Goal: Information Seeking & Learning: Learn about a topic

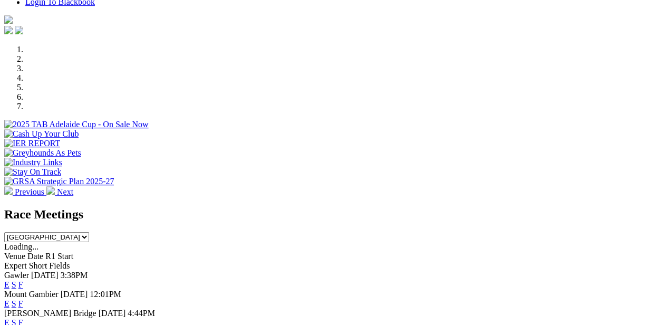
scroll to position [291, 0]
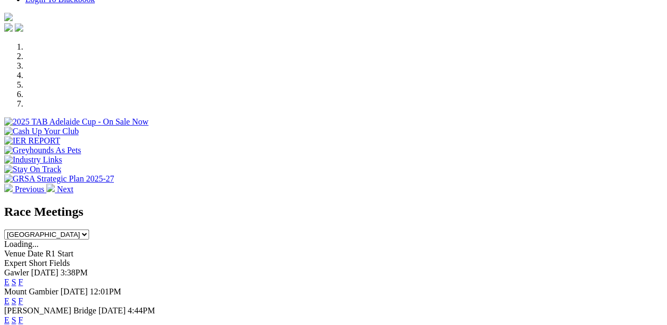
click at [89, 229] on select "South Australia New South Wales Northern Territory Queensland Tasmania Victoria…" at bounding box center [46, 234] width 85 height 10
select select "WA"
click at [89, 229] on select "South Australia New South Wales Northern Territory Queensland Tasmania Victoria…" at bounding box center [46, 234] width 85 height 10
click at [9, 277] on link "E" at bounding box center [6, 281] width 5 height 9
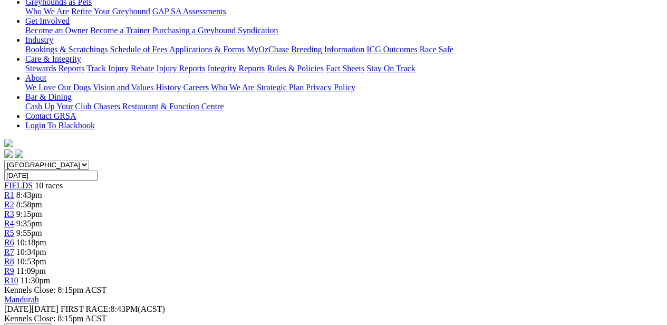
scroll to position [79, 0]
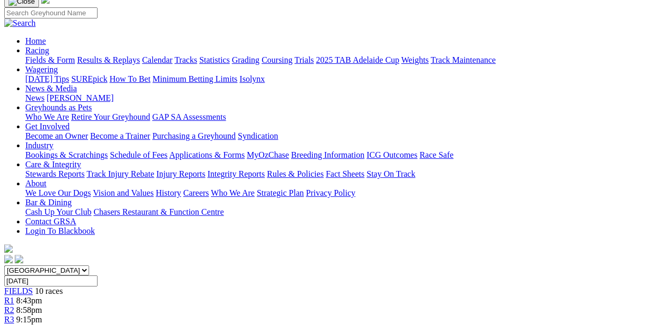
click at [14, 305] on span "R2" at bounding box center [9, 309] width 10 height 9
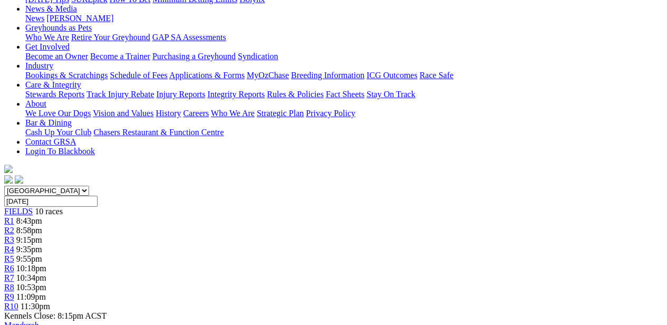
scroll to position [53, 0]
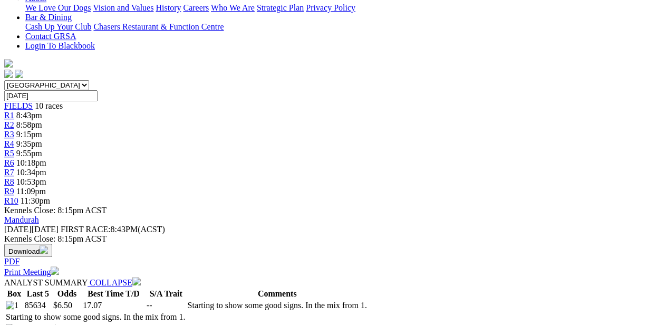
scroll to position [632, 0]
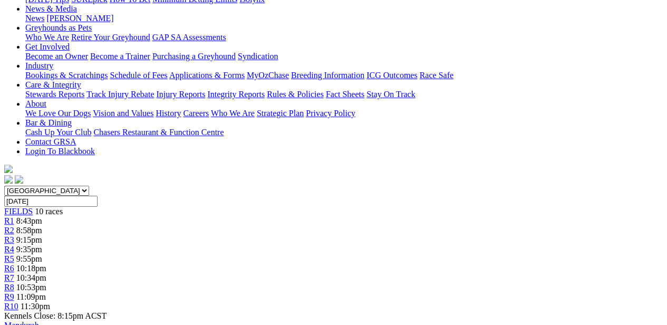
scroll to position [316, 0]
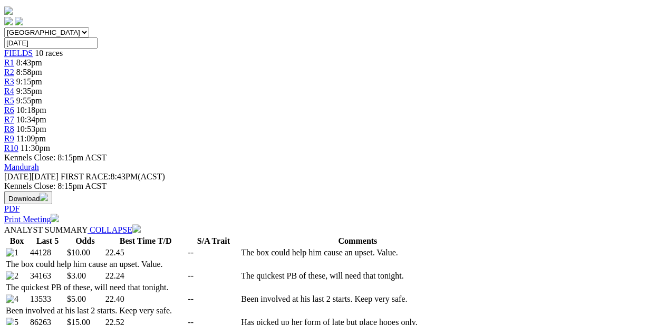
select select "10"
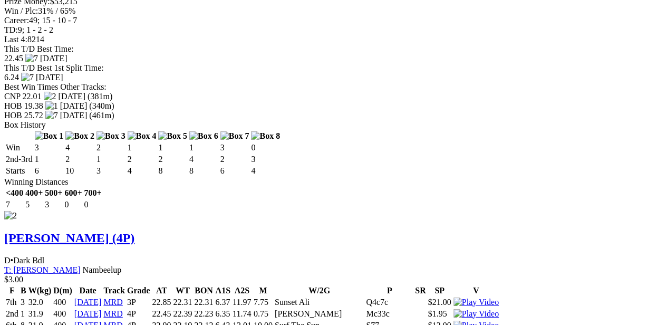
scroll to position [1317, 0]
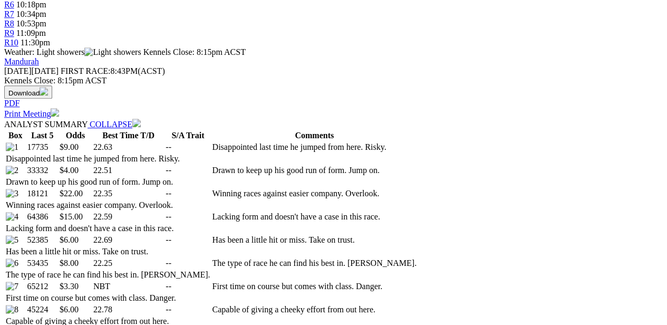
scroll to position [527, 0]
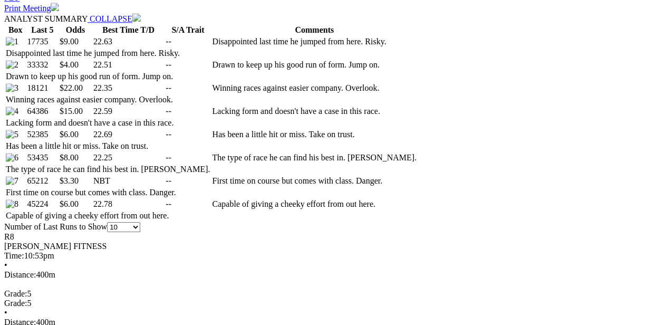
scroll to position [738, 0]
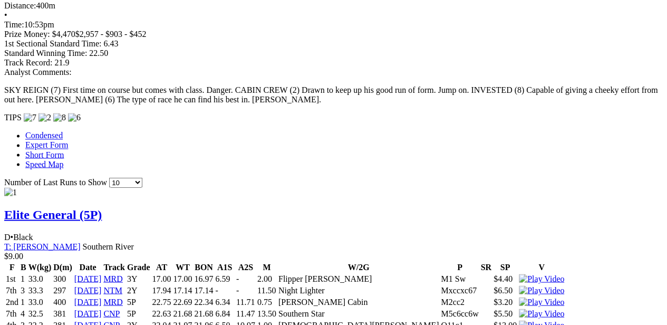
scroll to position [896, 0]
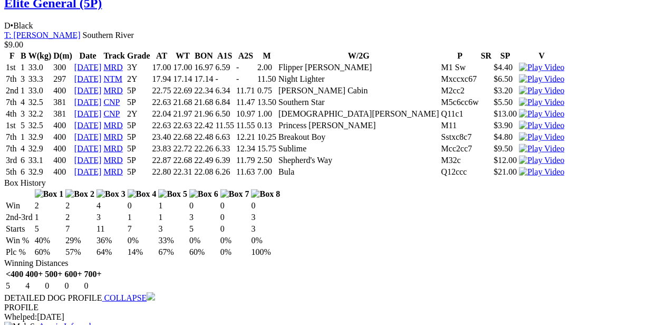
scroll to position [1159, 0]
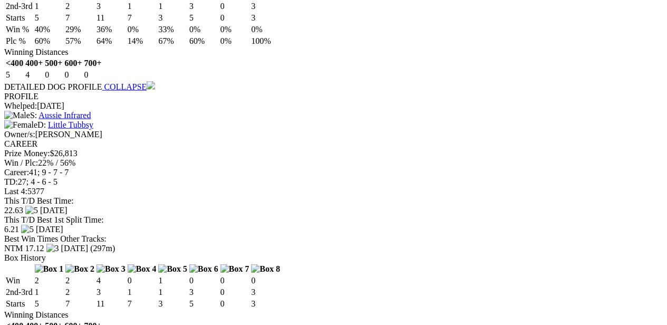
scroll to position [1370, 0]
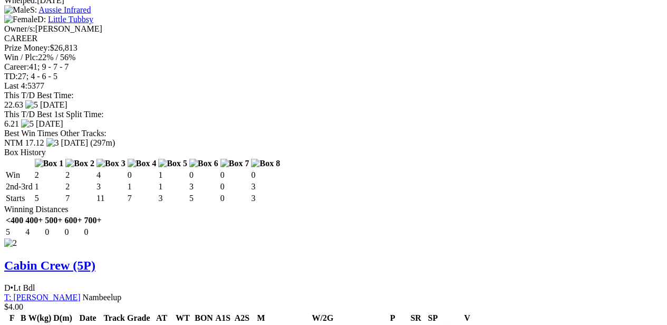
scroll to position [1581, 0]
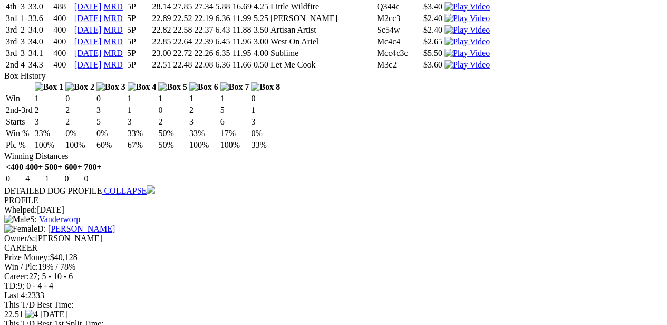
scroll to position [1844, 0]
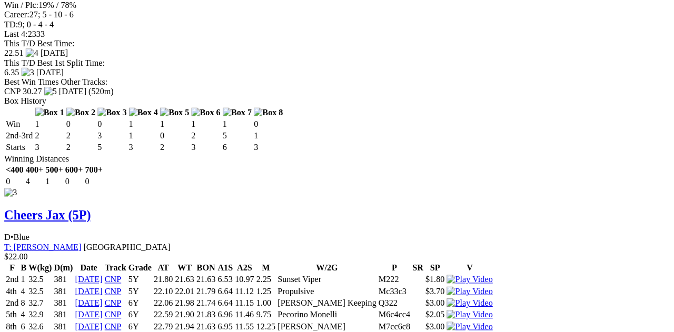
scroll to position [1897, 0]
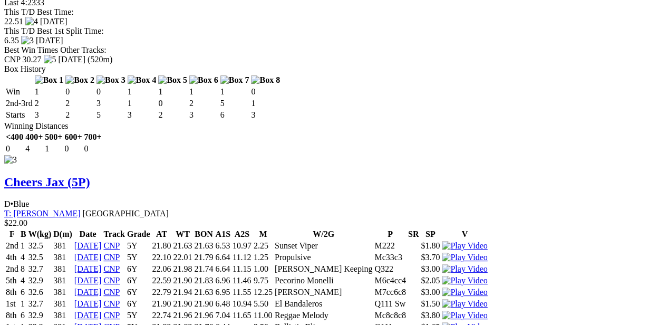
scroll to position [2084, 0]
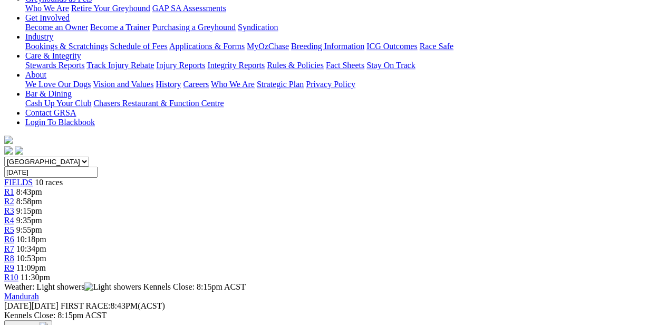
scroll to position [29, 0]
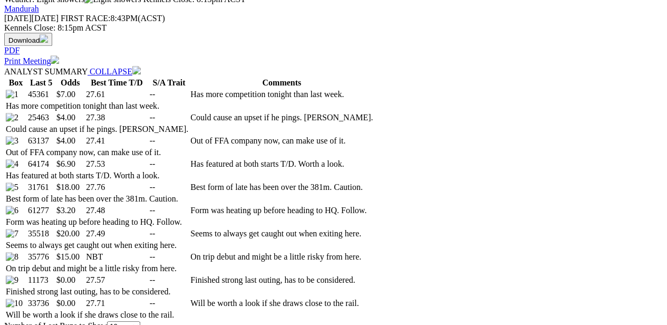
scroll to position [580, 0]
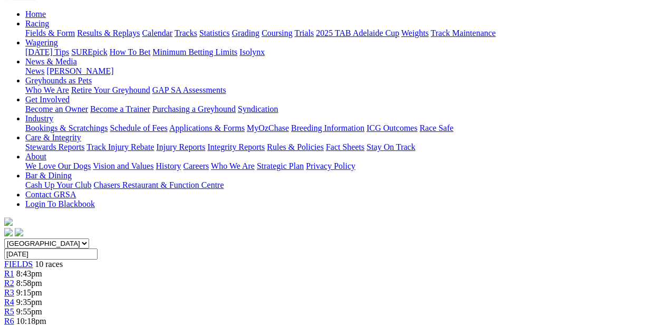
scroll to position [0, 0]
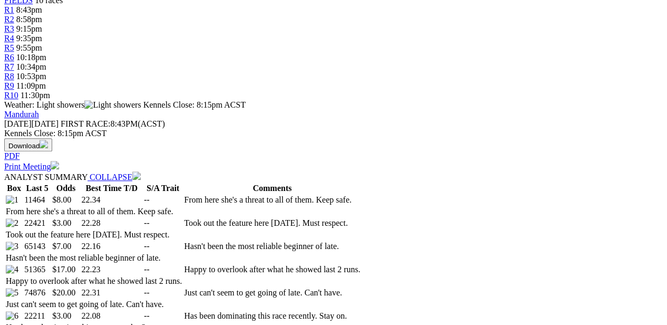
scroll to position [527, 0]
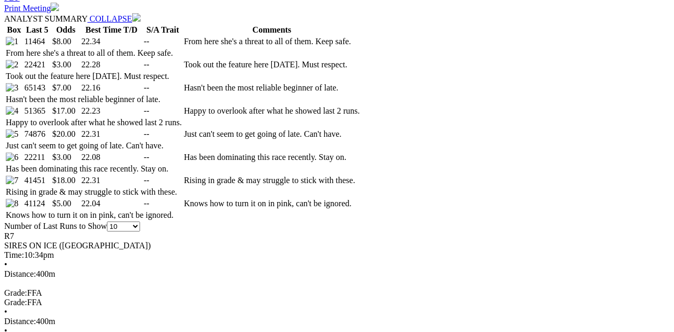
drag, startPoint x: 452, startPoint y: 30, endPoint x: 443, endPoint y: 72, distance: 43.1
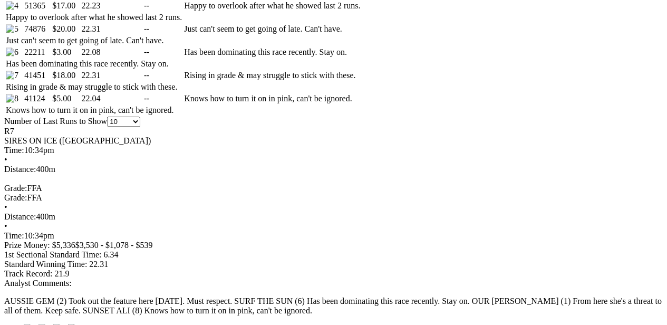
scroll to position [685, 0]
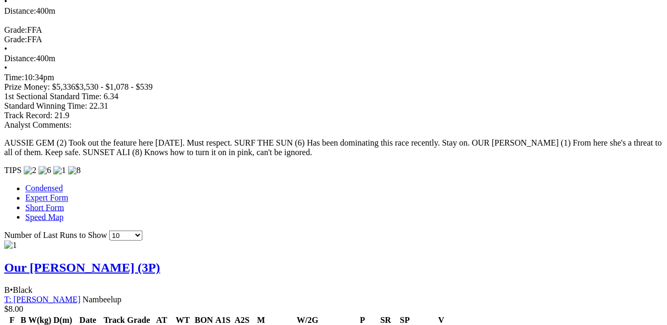
scroll to position [948, 0]
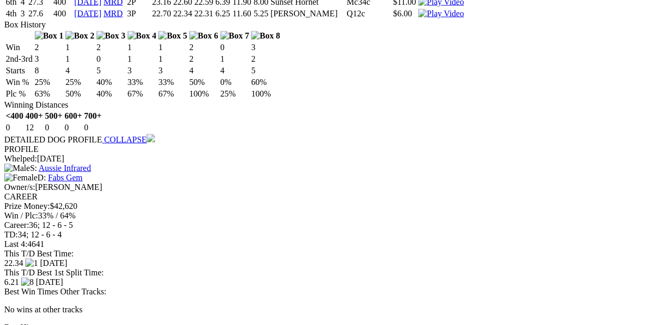
scroll to position [1054, 0]
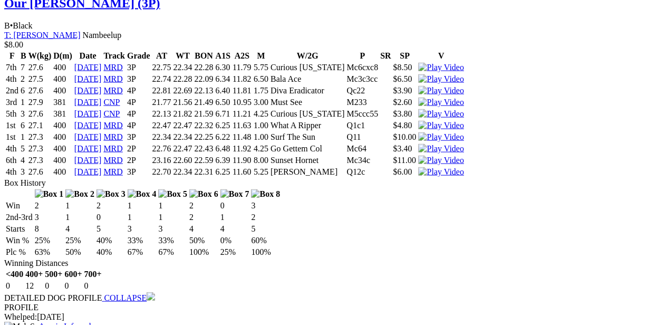
scroll to position [1212, 0]
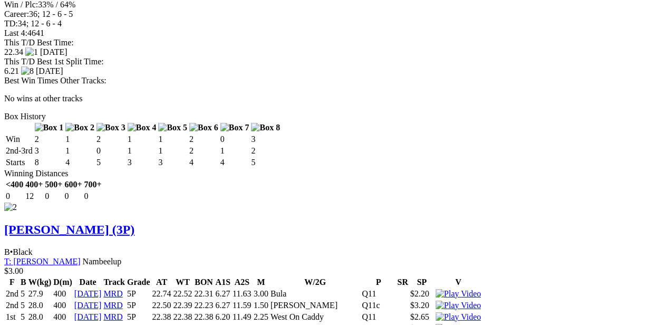
scroll to position [1475, 0]
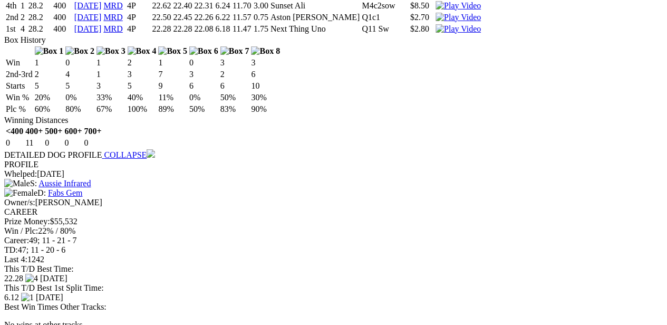
scroll to position [1739, 0]
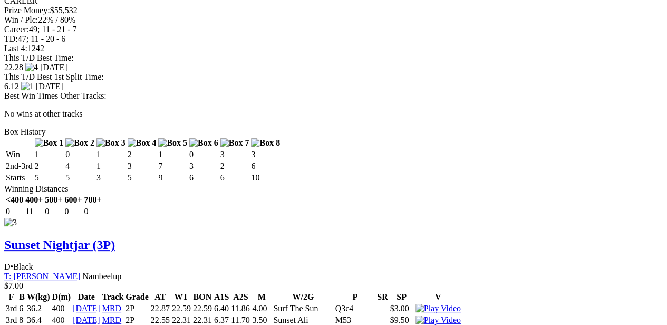
scroll to position [2108, 0]
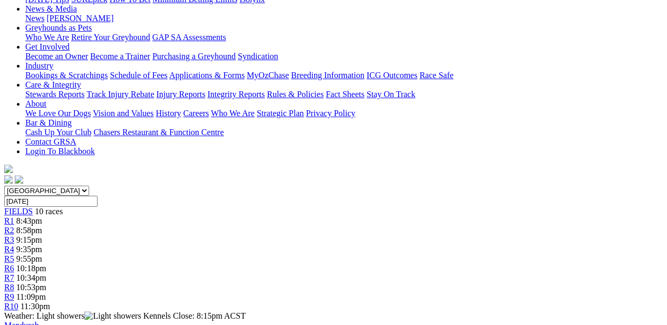
scroll to position [53, 0]
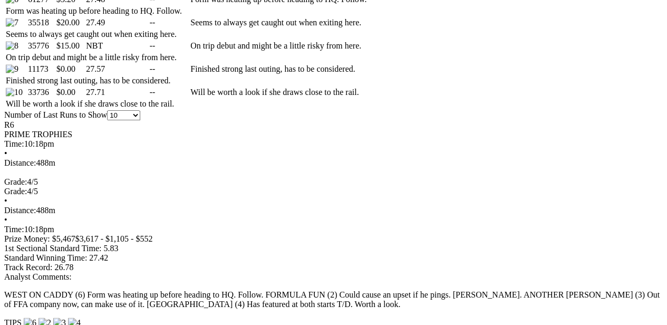
scroll to position [527, 0]
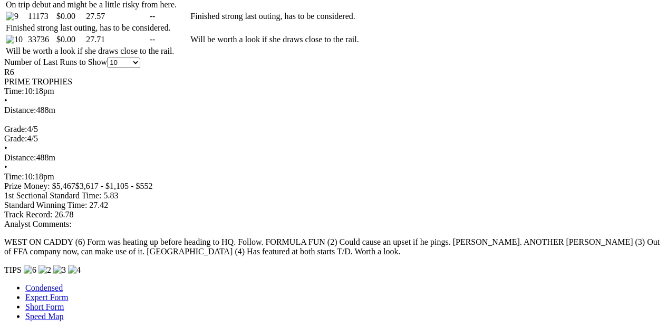
scroll to position [580, 0]
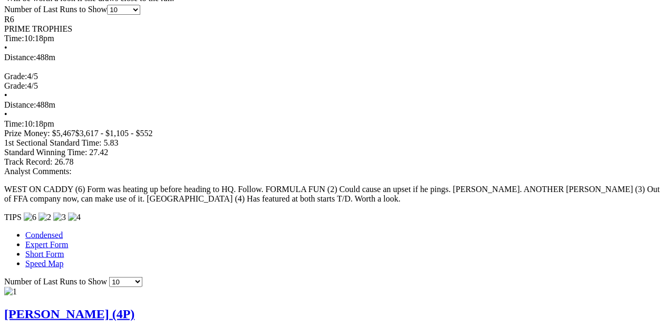
scroll to position [843, 0]
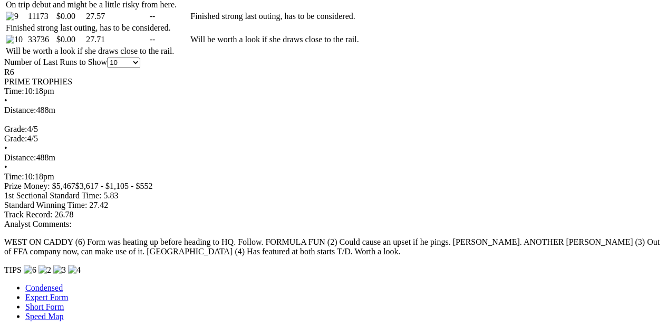
scroll to position [790, 0]
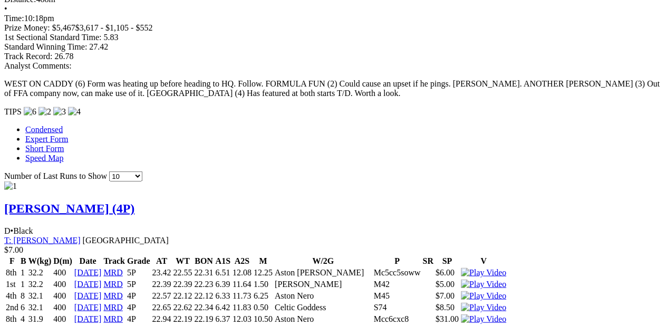
scroll to position [1054, 0]
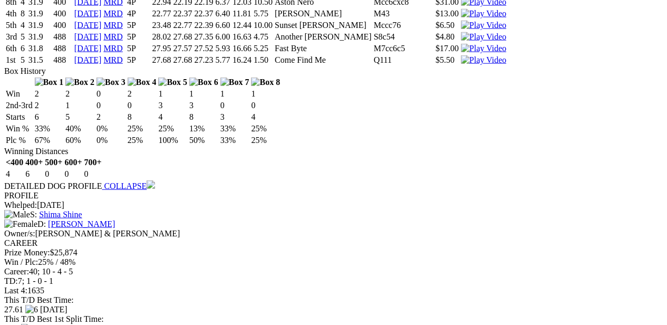
scroll to position [1159, 0]
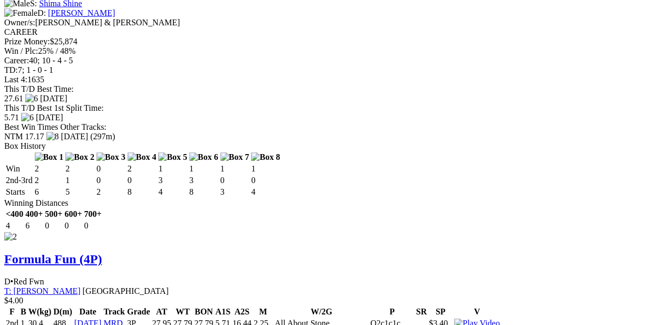
scroll to position [0, 0]
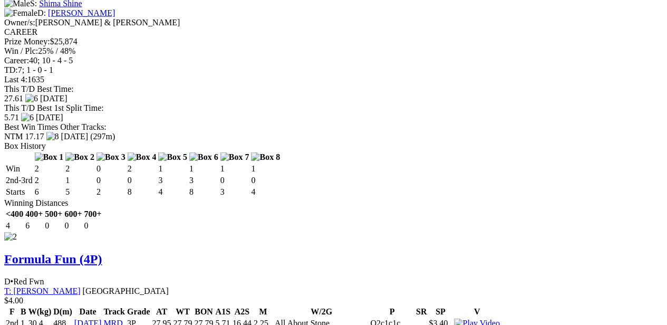
scroll to position [1633, 0]
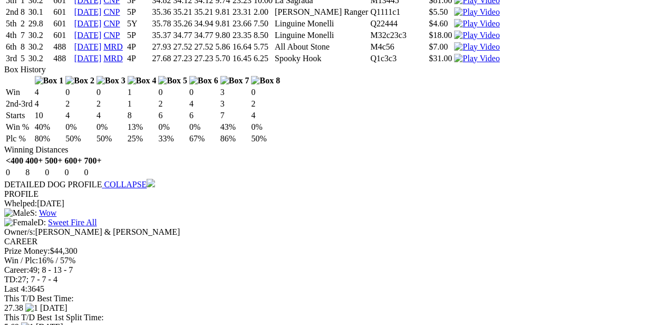
scroll to position [1897, 0]
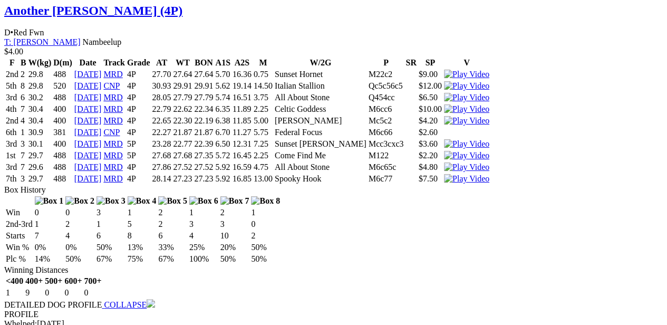
scroll to position [2160, 0]
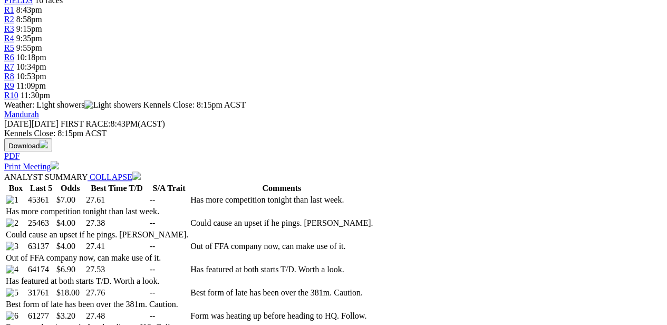
scroll to position [0, 0]
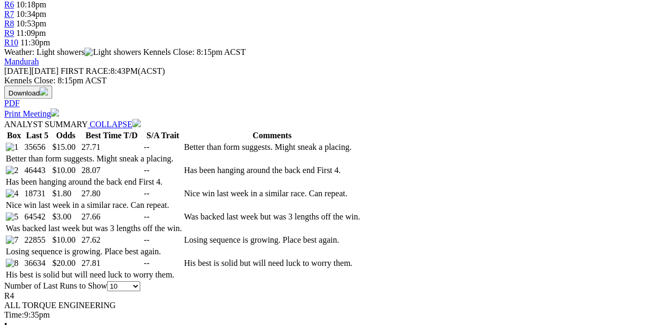
scroll to position [474, 0]
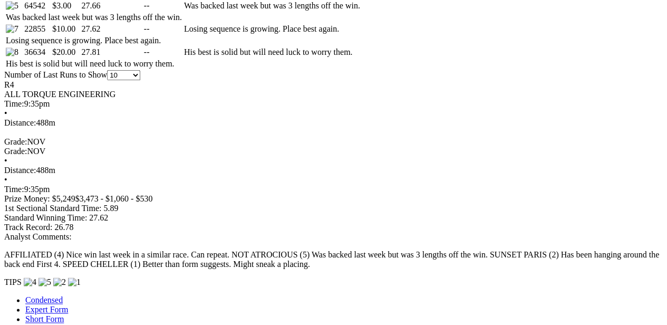
scroll to position [685, 0]
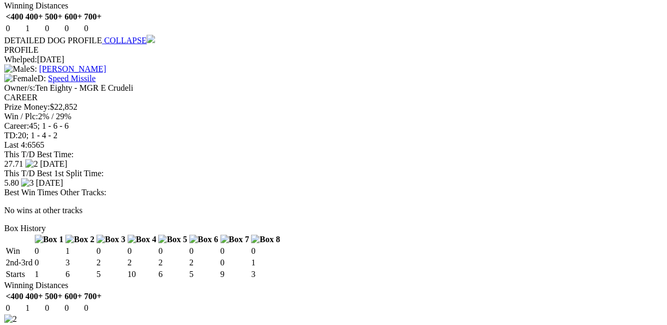
scroll to position [1423, 0]
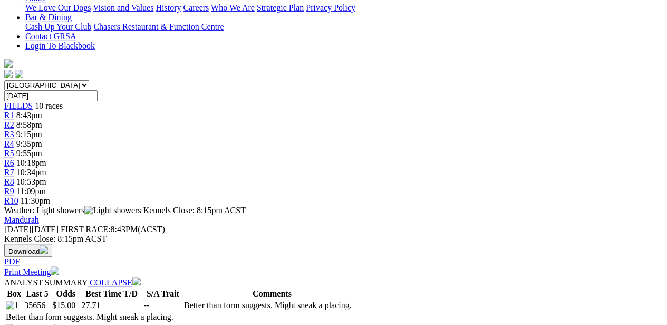
scroll to position [105, 0]
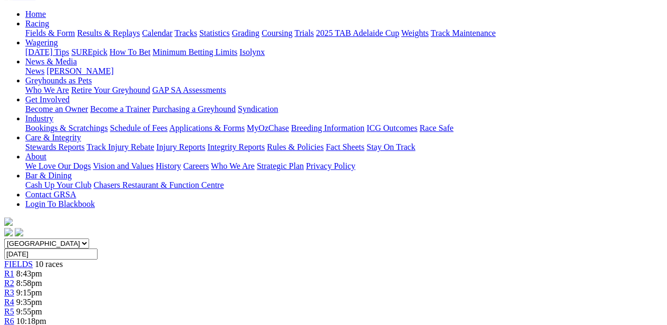
click at [220, 288] on div "R3 9:15pm" at bounding box center [333, 292] width 658 height 9
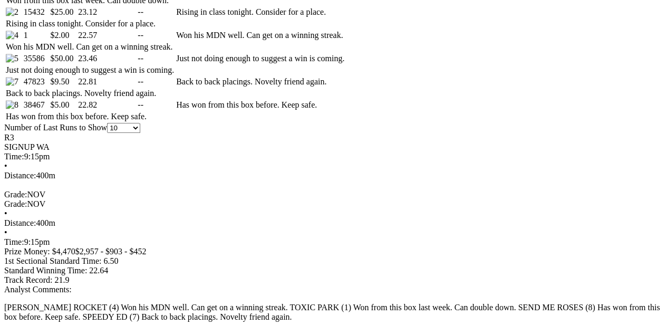
scroll to position [685, 0]
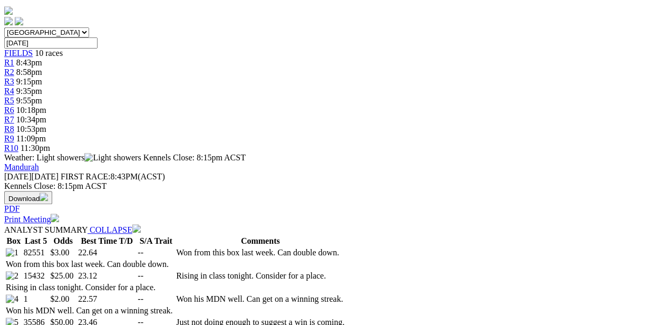
scroll to position [0, 0]
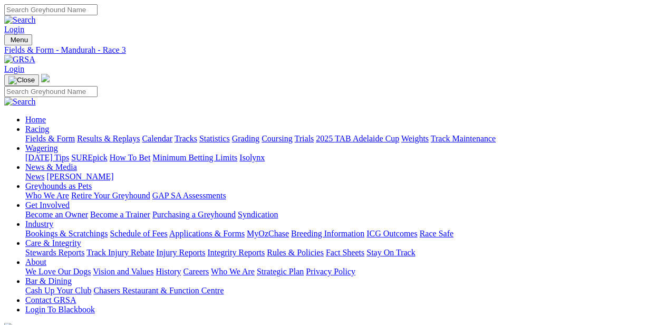
click at [35, 55] on img at bounding box center [19, 59] width 31 height 9
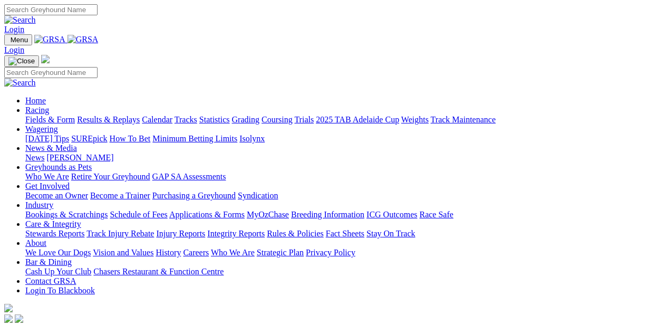
scroll to position [316, 0]
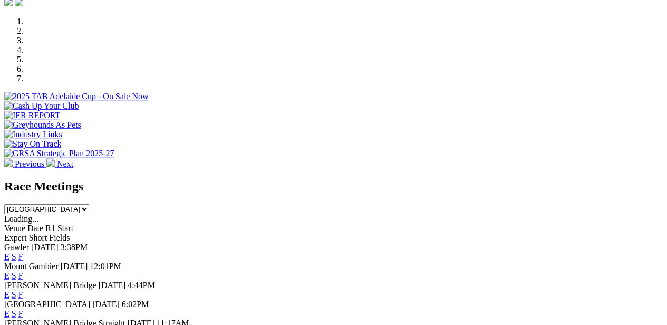
click at [9, 252] on link "E" at bounding box center [6, 256] width 5 height 9
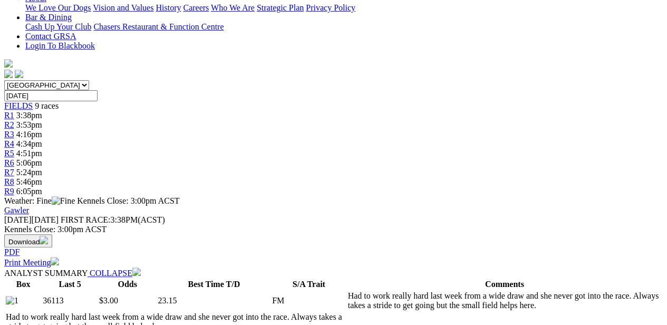
scroll to position [474, 0]
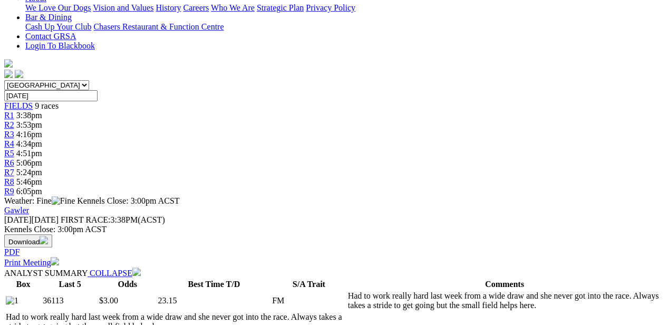
scroll to position [0, 0]
